Goal: Task Accomplishment & Management: Manage account settings

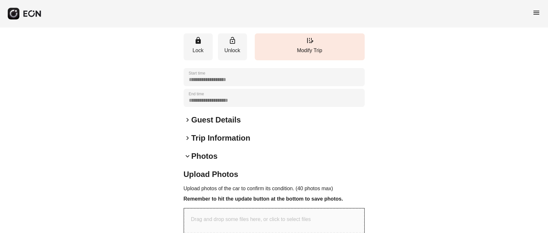
scroll to position [71, 0]
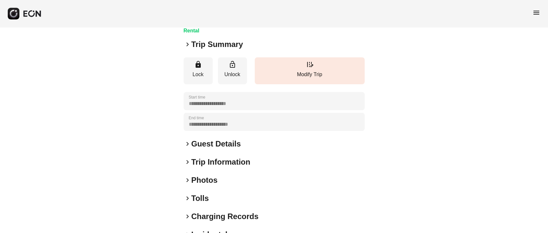
scroll to position [90, 0]
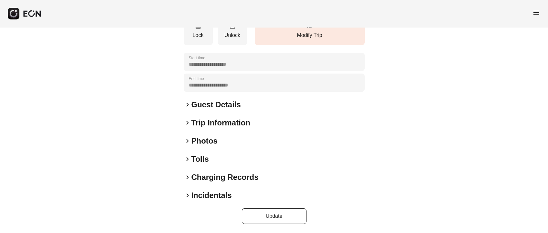
click at [201, 142] on h2 "Photos" at bounding box center [204, 141] width 26 height 10
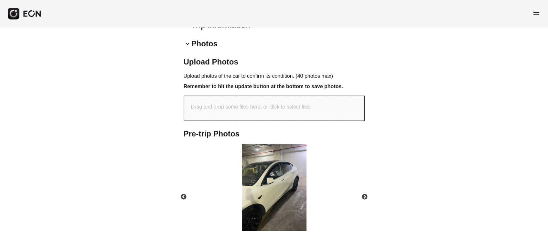
scroll to position [284, 0]
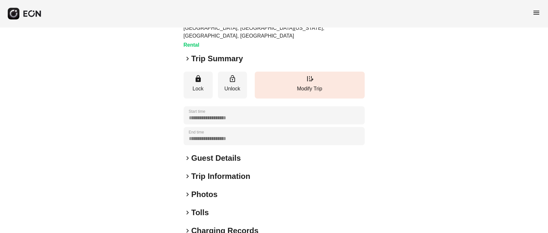
scroll to position [116, 0]
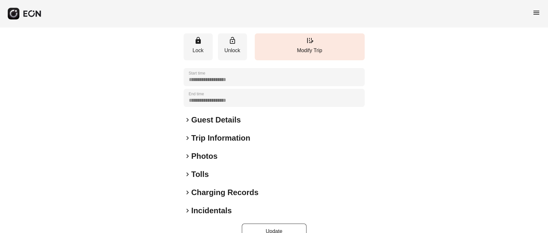
click at [202, 151] on h2 "Photos" at bounding box center [204, 156] width 26 height 10
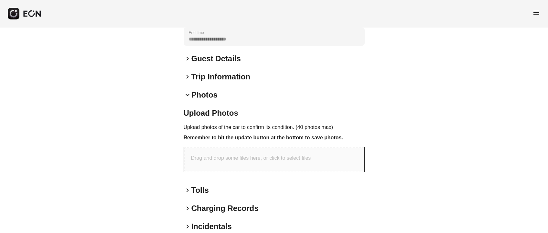
scroll to position [193, 0]
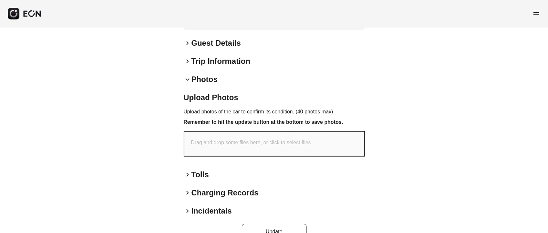
click at [218, 134] on div "Drag and drop some files here, or click to select files" at bounding box center [274, 143] width 180 height 25
type input "**********"
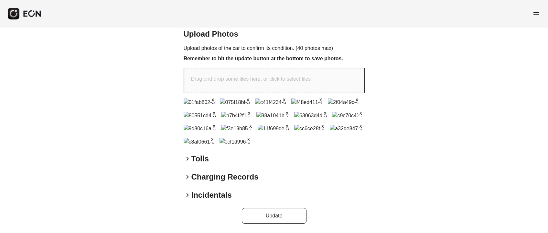
scroll to position [429, 0]
click at [262, 216] on button "Update" at bounding box center [274, 216] width 65 height 16
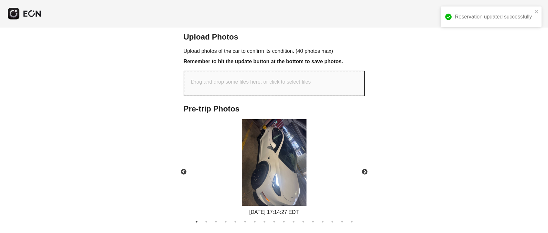
scroll to position [339, 0]
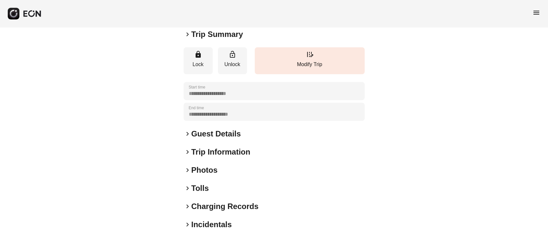
scroll to position [90, 0]
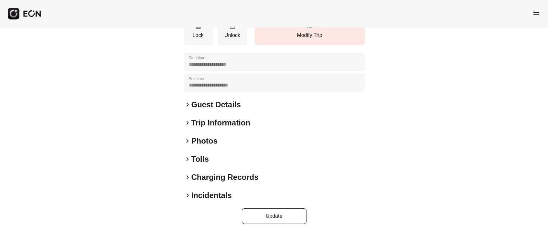
click at [214, 141] on h2 "Photos" at bounding box center [204, 141] width 26 height 10
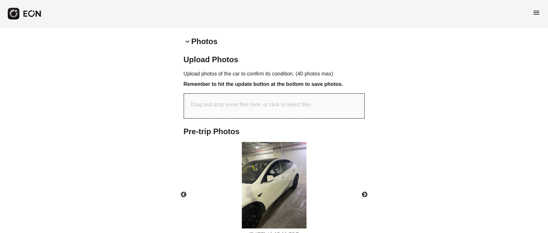
scroll to position [284, 0]
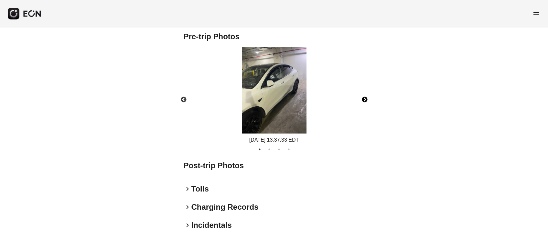
click at [365, 97] on button "Next" at bounding box center [365, 99] width 23 height 23
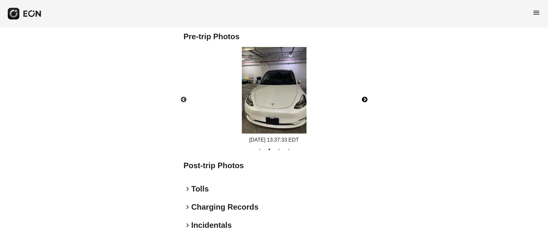
drag, startPoint x: 268, startPoint y: 96, endPoint x: 291, endPoint y: 114, distance: 28.7
click at [368, 101] on button "Next" at bounding box center [365, 99] width 23 height 23
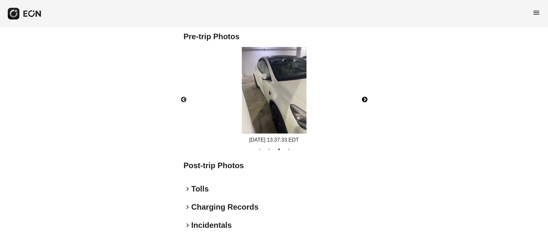
click at [368, 103] on button "Next" at bounding box center [365, 99] width 23 height 23
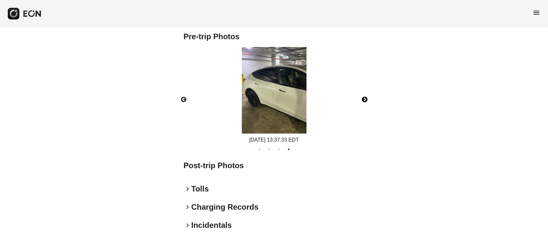
click at [265, 90] on img at bounding box center [274, 90] width 65 height 86
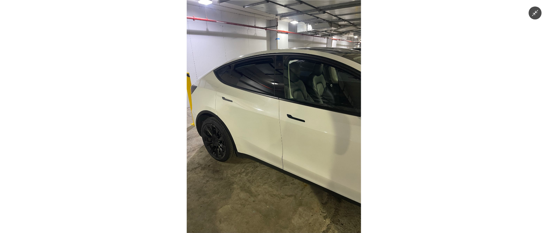
click at [539, 9] on button "Minimize image" at bounding box center [535, 12] width 13 height 13
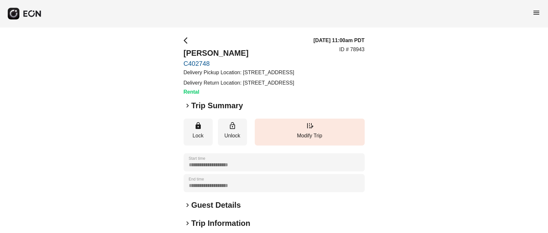
scroll to position [97, 0]
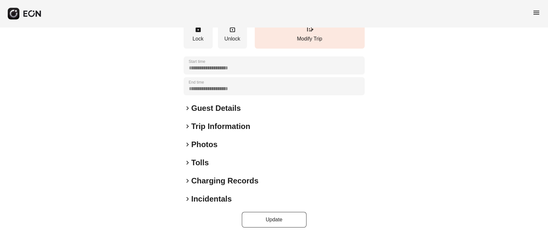
click at [201, 149] on h2 "Photos" at bounding box center [204, 144] width 26 height 10
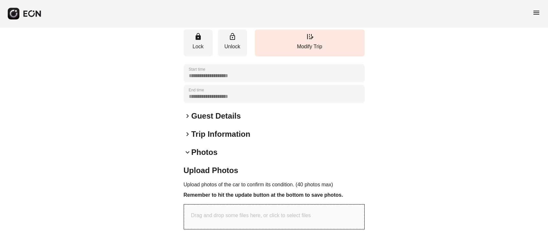
scroll to position [0, 0]
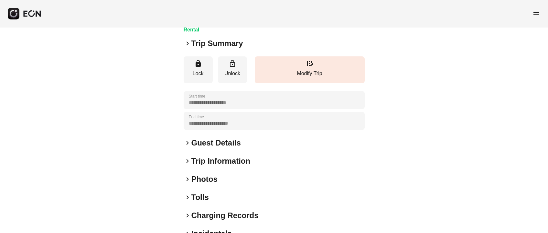
scroll to position [90, 0]
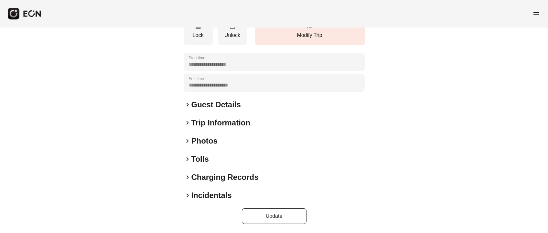
click at [207, 145] on h2 "Photos" at bounding box center [204, 141] width 26 height 10
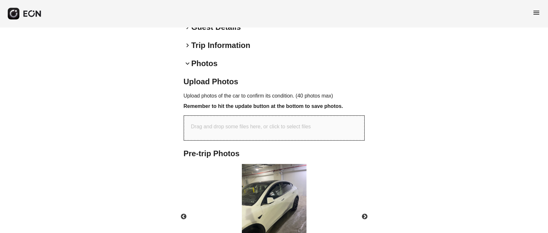
scroll to position [227, 0]
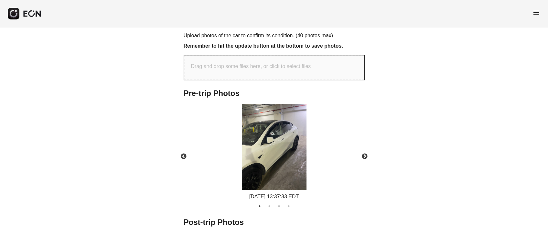
click at [296, 87] on div "Upload Photos Upload photos of the car to confirm its condition. (40 photos max…" at bounding box center [274, 124] width 181 height 216
click at [303, 68] on p "Drag and drop some files here, or click to select files" at bounding box center [251, 66] width 120 height 8
type input "**********"
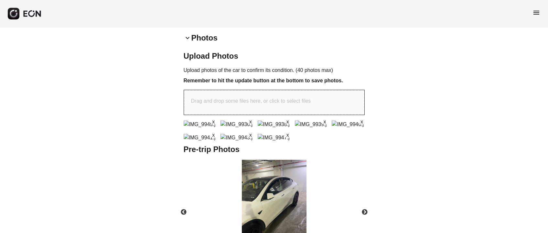
scroll to position [179, 0]
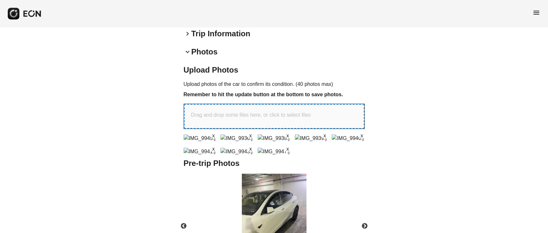
click at [223, 111] on p "Drag and drop some files here, or click to select files" at bounding box center [251, 115] width 120 height 8
type input "**********"
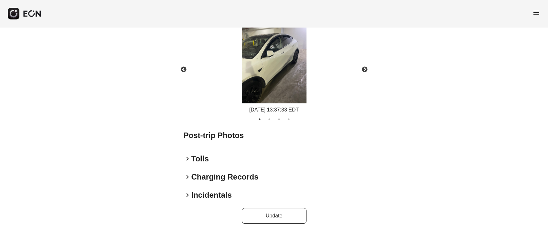
scroll to position [434, 0]
click at [296, 212] on button "Update" at bounding box center [274, 216] width 65 height 16
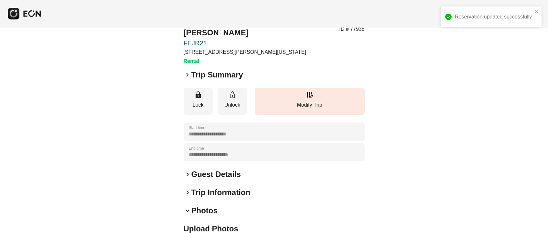
scroll to position [0, 0]
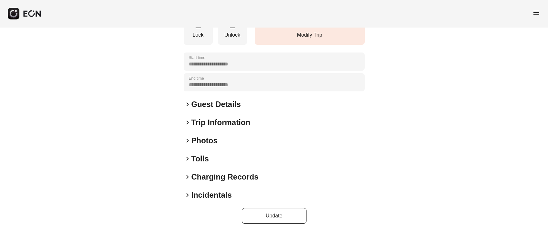
scroll to position [116, 0]
click at [206, 138] on h2 "Photos" at bounding box center [204, 140] width 26 height 10
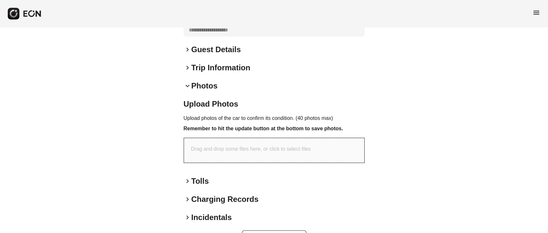
scroll to position [193, 0]
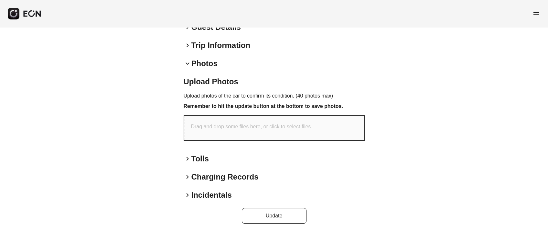
click at [259, 136] on div "Drag and drop some files here, or click to select files" at bounding box center [274, 127] width 180 height 25
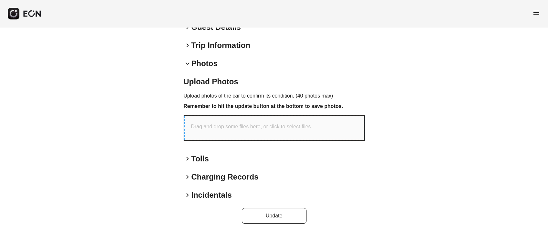
type input "**********"
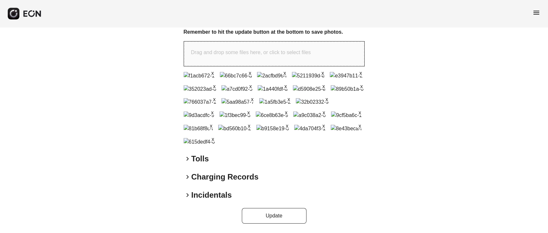
scroll to position [469, 0]
click at [277, 212] on button "Update" at bounding box center [274, 216] width 65 height 16
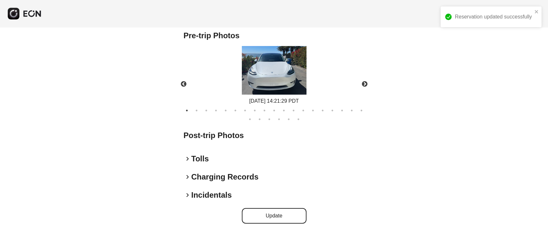
scroll to position [262, 0]
